Goal: Obtain resource: Download file/media

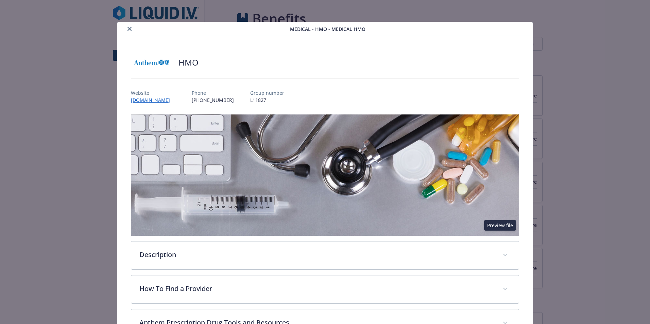
scroll to position [527, 0]
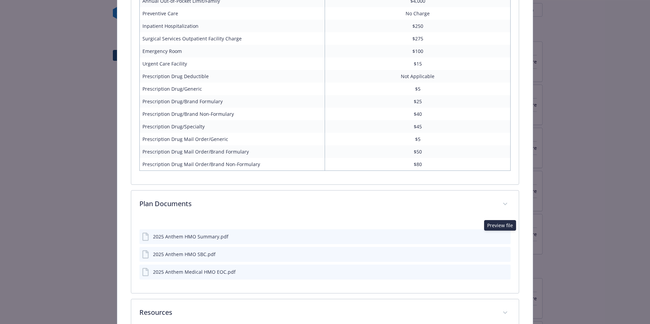
click at [243, 254] on div "2025 Anthem HMO SBC.pdf" at bounding box center [324, 254] width 371 height 15
click at [503, 252] on button "preview file" at bounding box center [503, 254] width 7 height 6
click at [501, 270] on icon "preview file" at bounding box center [504, 271] width 6 height 5
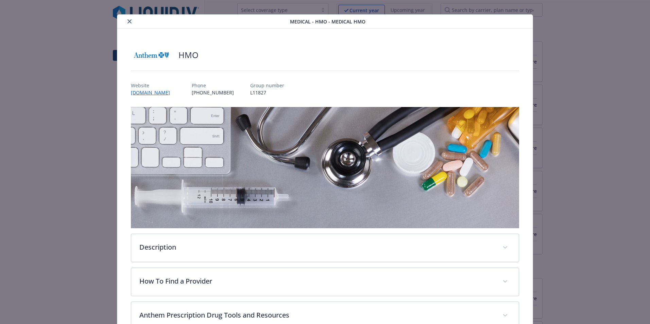
scroll to position [0, 0]
